Goal: Navigation & Orientation: Find specific page/section

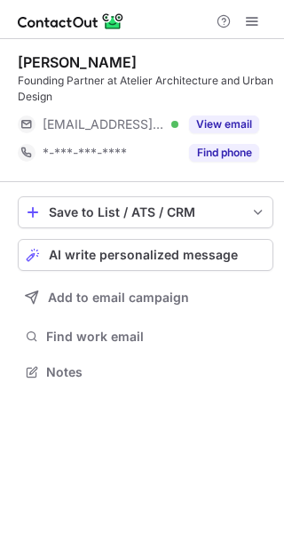
scroll to position [360, 284]
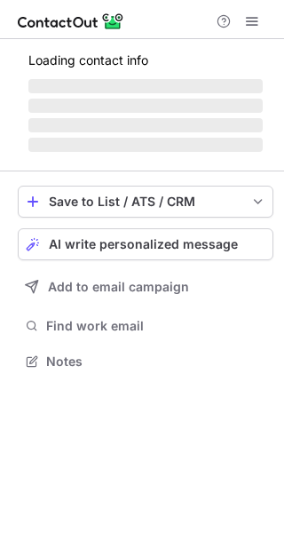
scroll to position [349, 284]
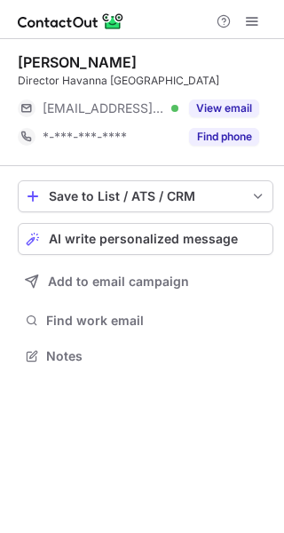
scroll to position [344, 284]
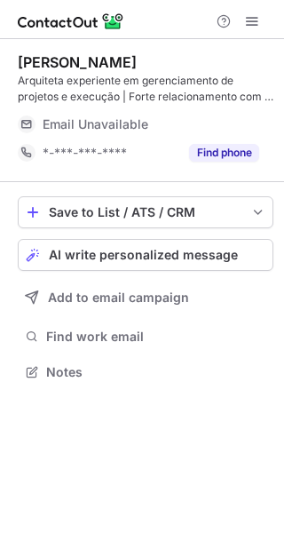
scroll to position [360, 284]
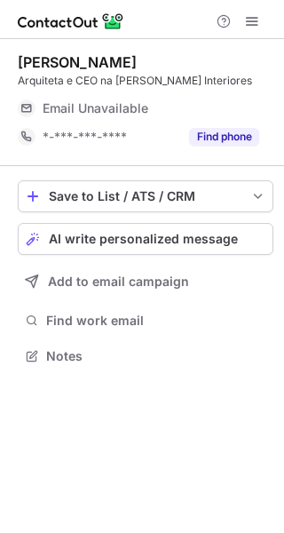
scroll to position [344, 284]
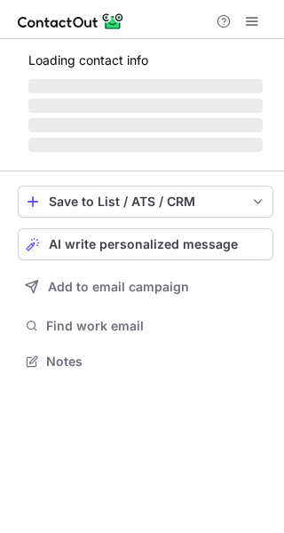
scroll to position [344, 284]
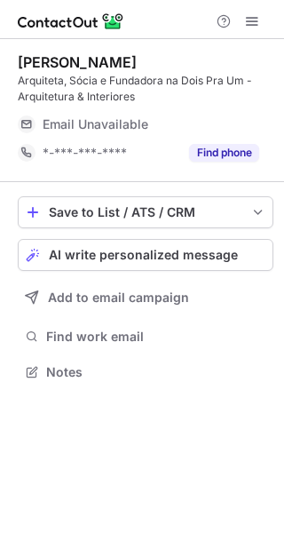
scroll to position [360, 284]
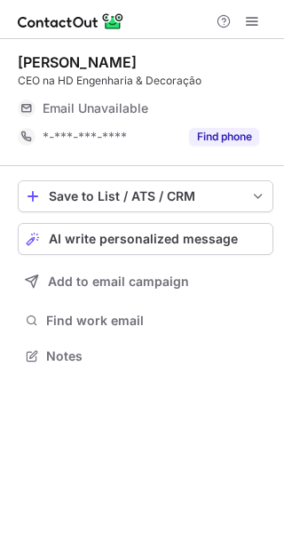
scroll to position [344, 284]
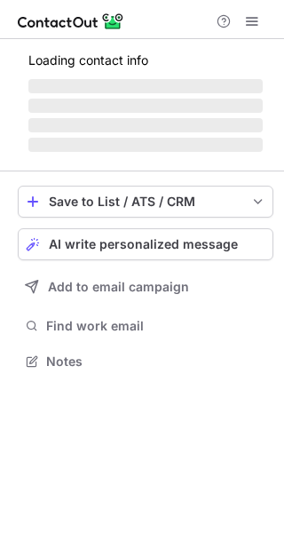
scroll to position [344, 284]
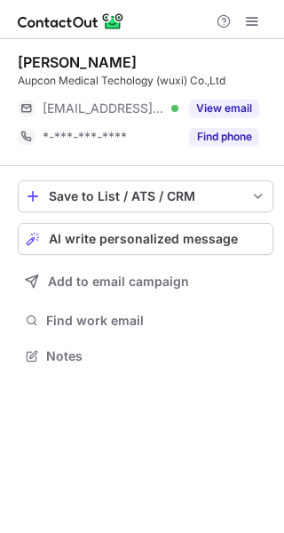
scroll to position [344, 284]
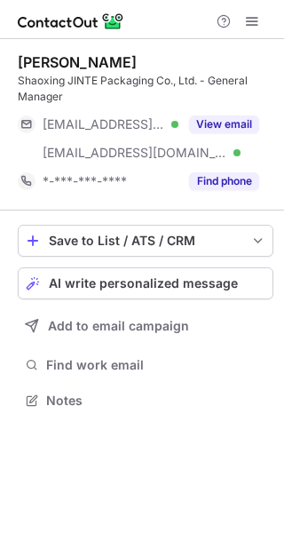
scroll to position [389, 284]
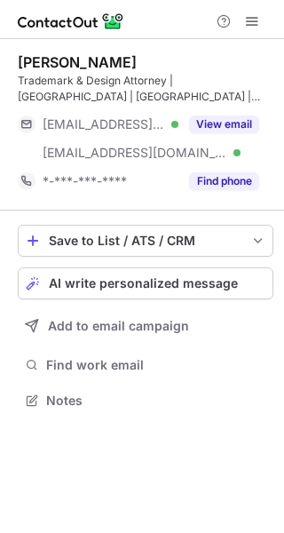
scroll to position [389, 284]
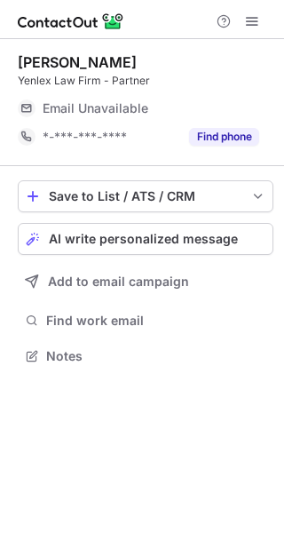
scroll to position [344, 284]
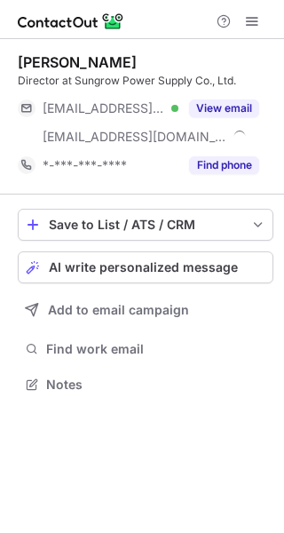
scroll to position [373, 284]
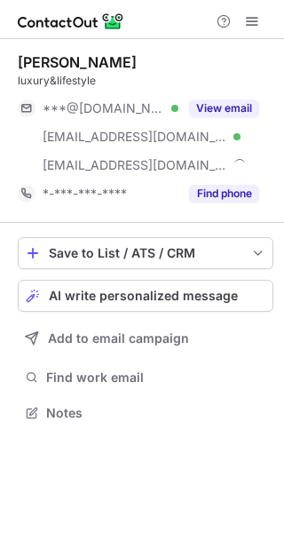
scroll to position [401, 284]
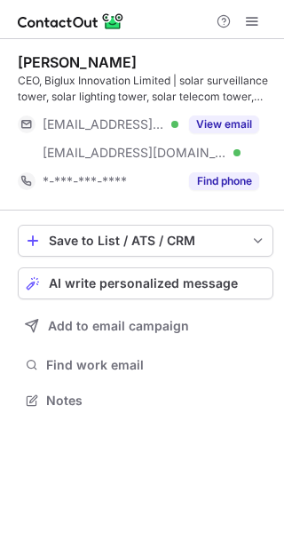
scroll to position [389, 284]
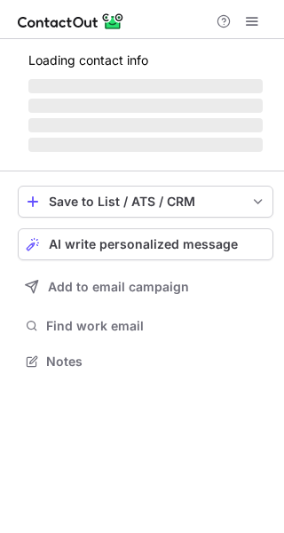
scroll to position [389, 284]
